Goal: Information Seeking & Learning: Learn about a topic

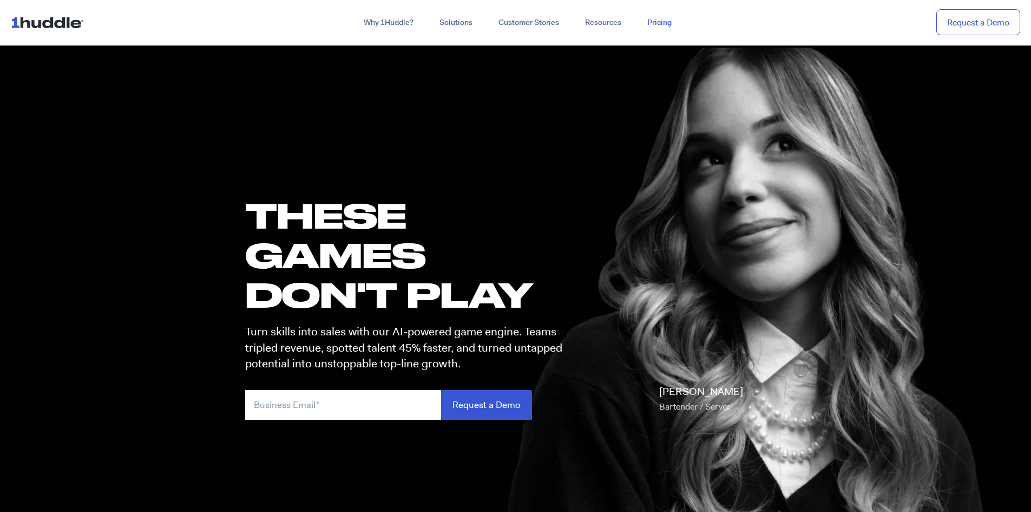
click at [670, 17] on link "Pricing" at bounding box center [659, 22] width 50 height 19
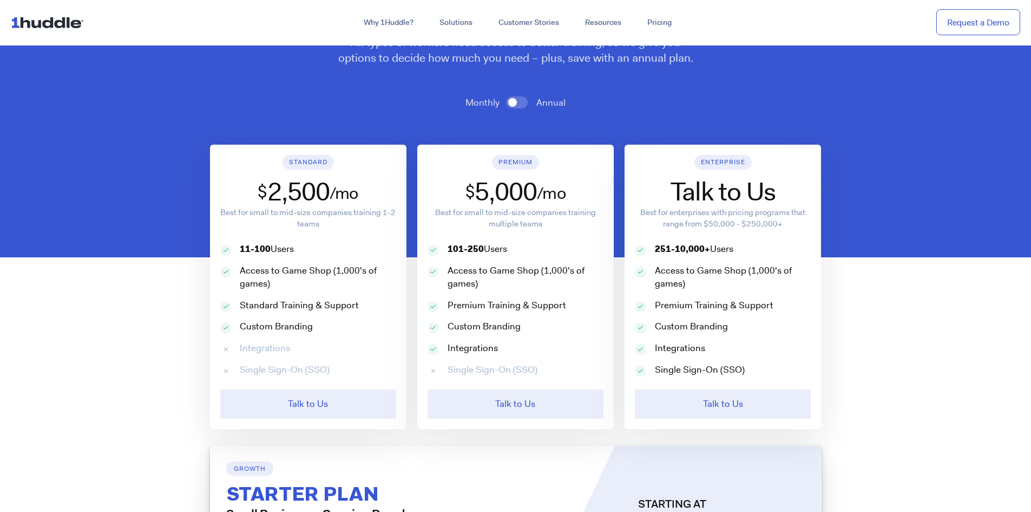
scroll to position [541, 0]
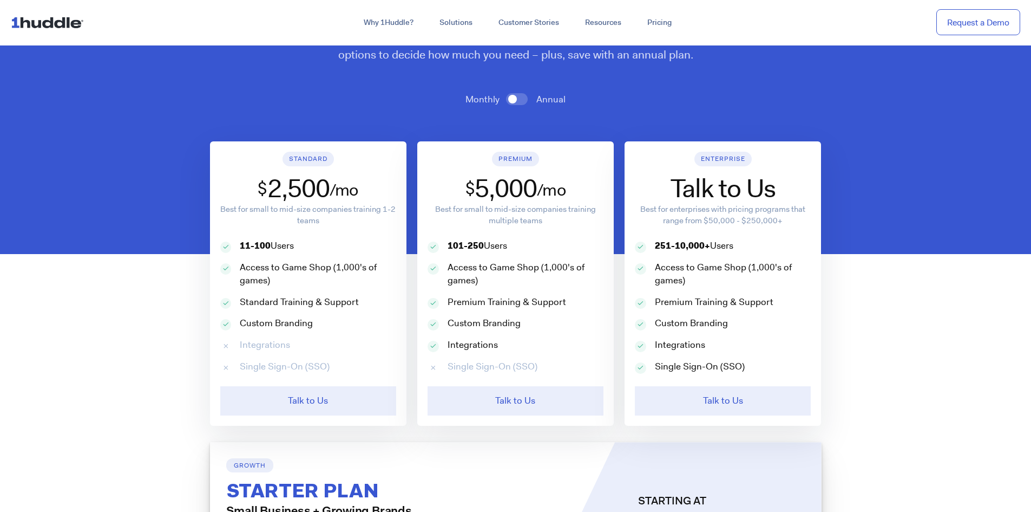
click at [525, 100] on span at bounding box center [517, 99] width 22 height 12
click at [0, 0] on input "checkbox" at bounding box center [0, 0] width 0 height 0
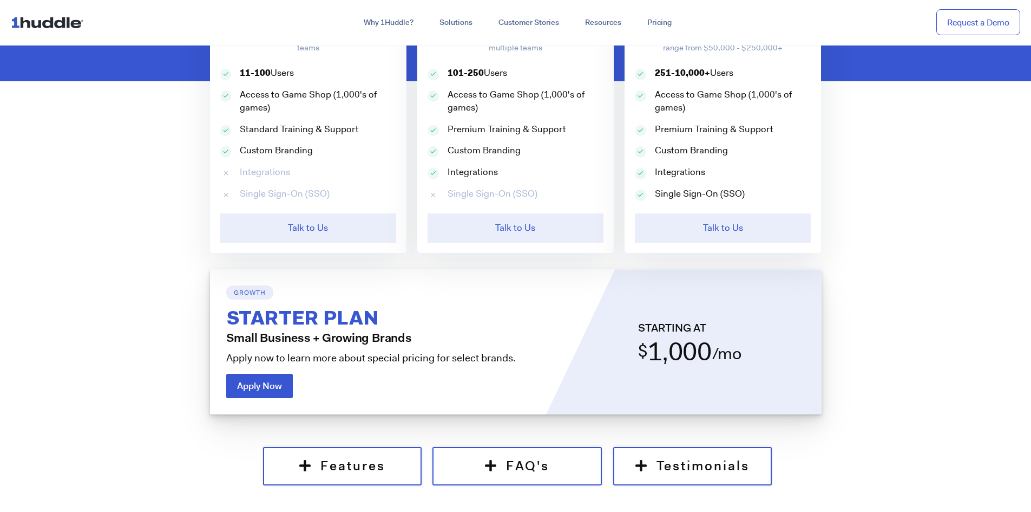
scroll to position [487, 0]
